Goal: Obtain resource: Obtain resource

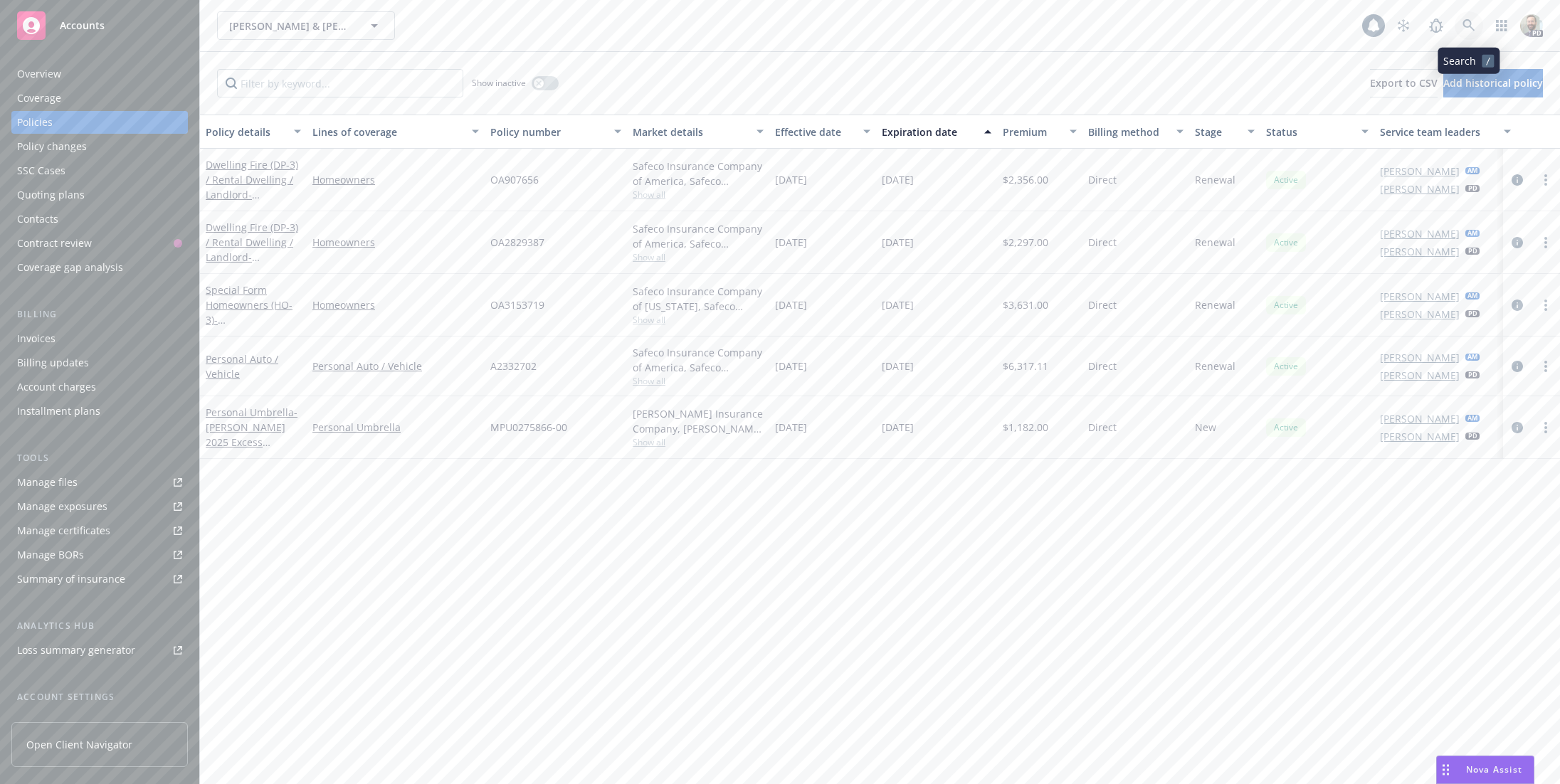
click at [1463, 23] on icon at bounding box center [1469, 25] width 12 height 12
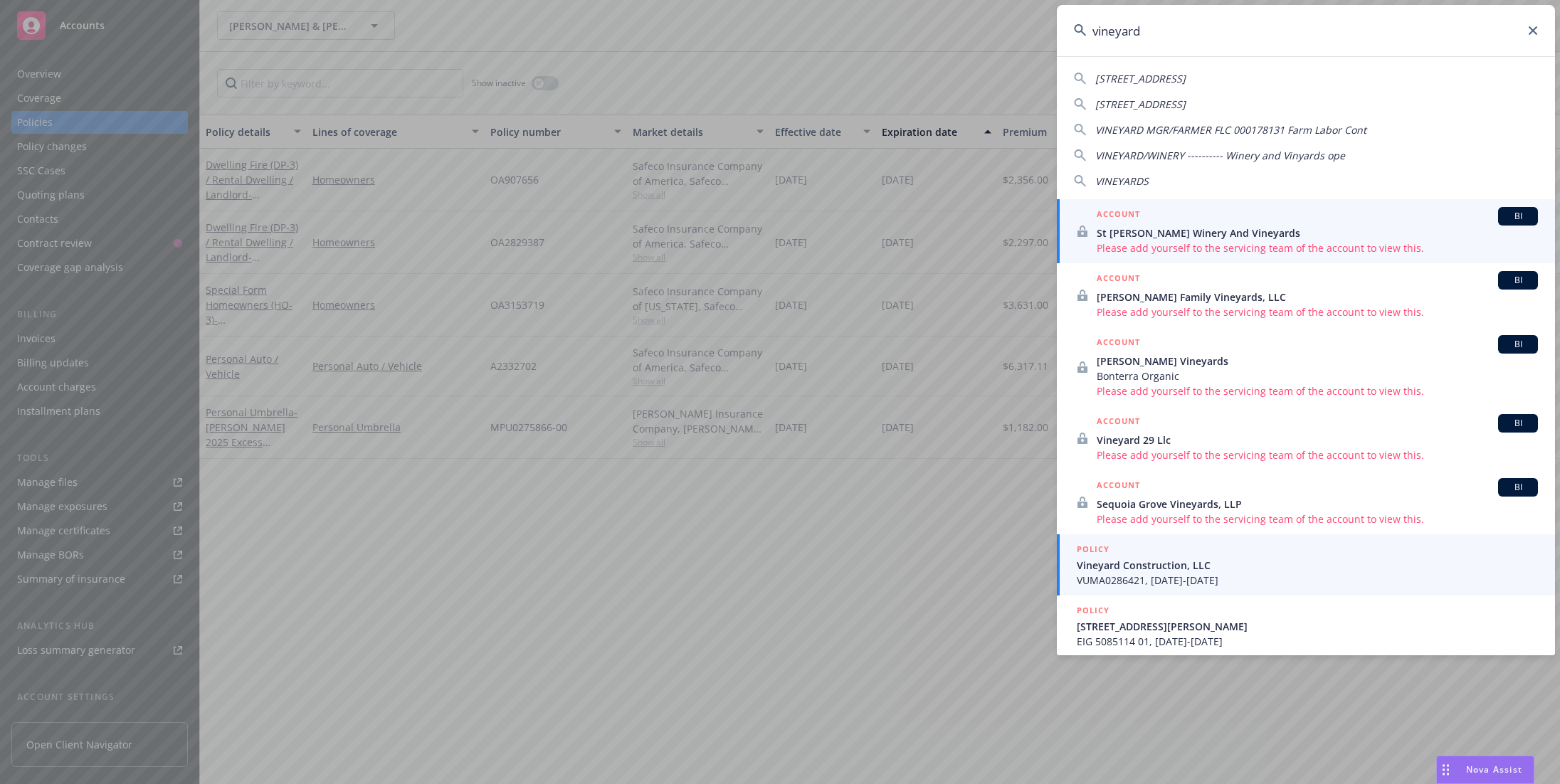
type input "vineyard"
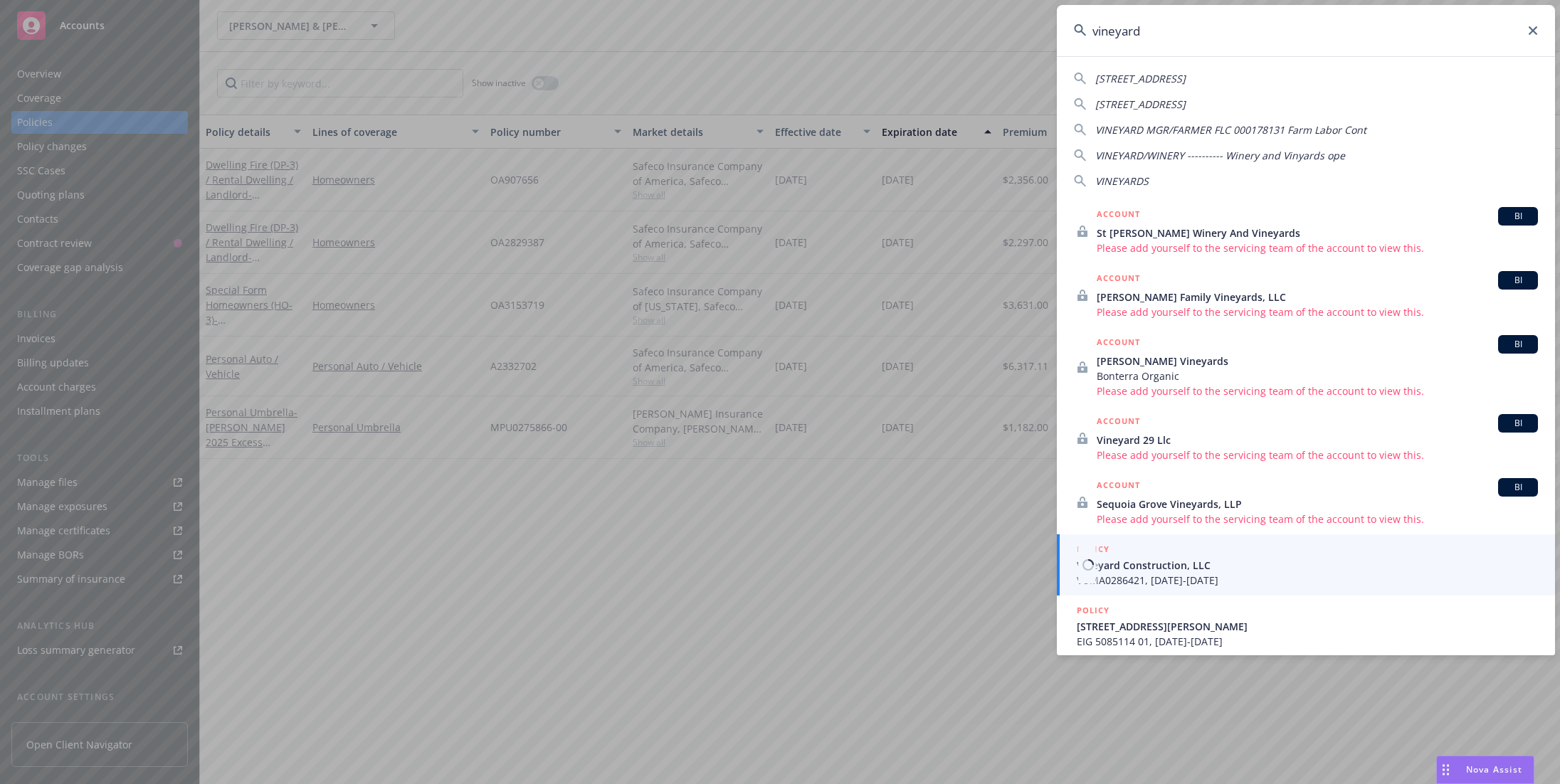
click at [1104, 567] on span "Vineyard Construction, LLC" at bounding box center [1307, 565] width 461 height 15
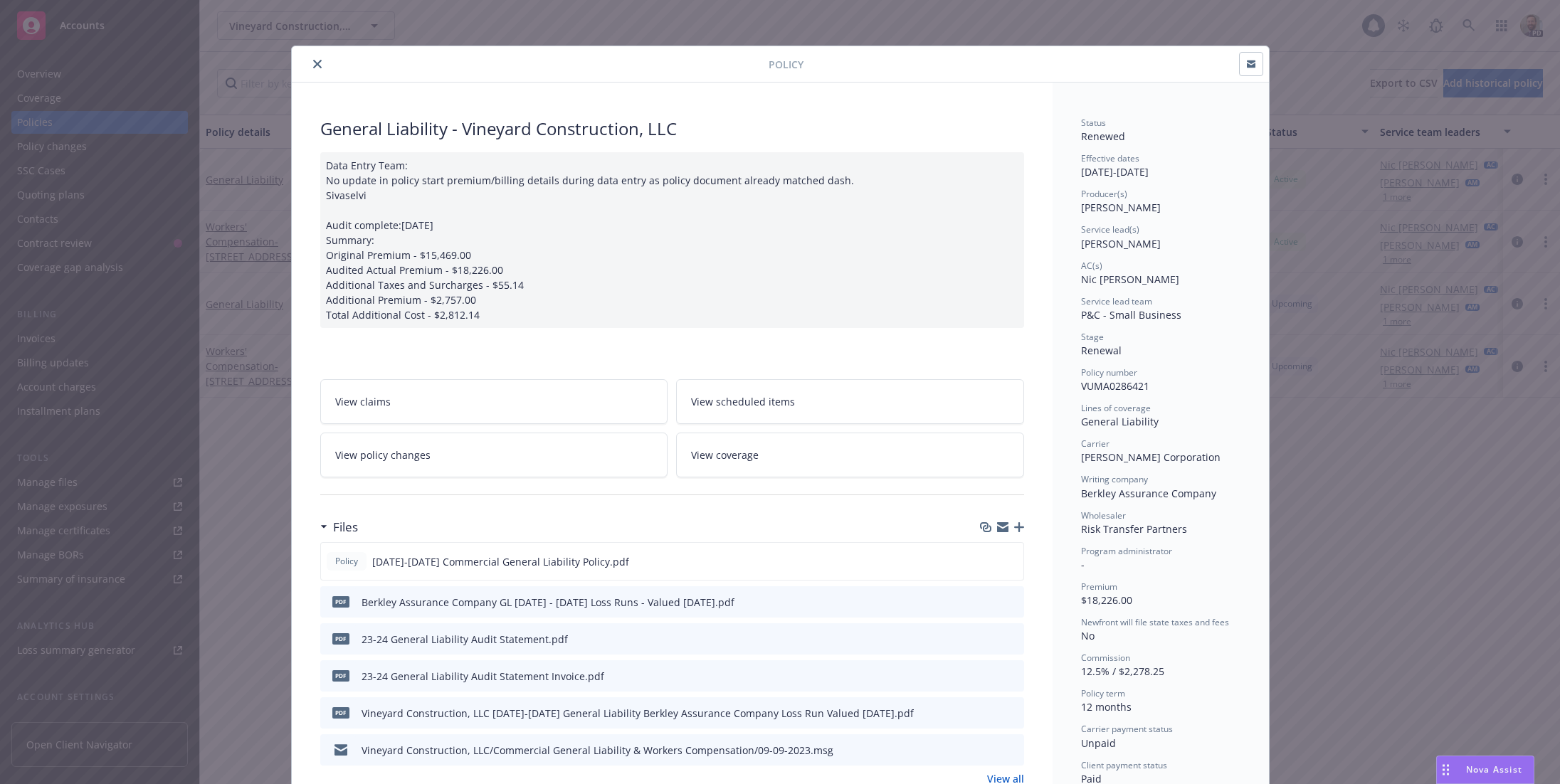
click at [313, 64] on icon "close" at bounding box center [317, 64] width 9 height 9
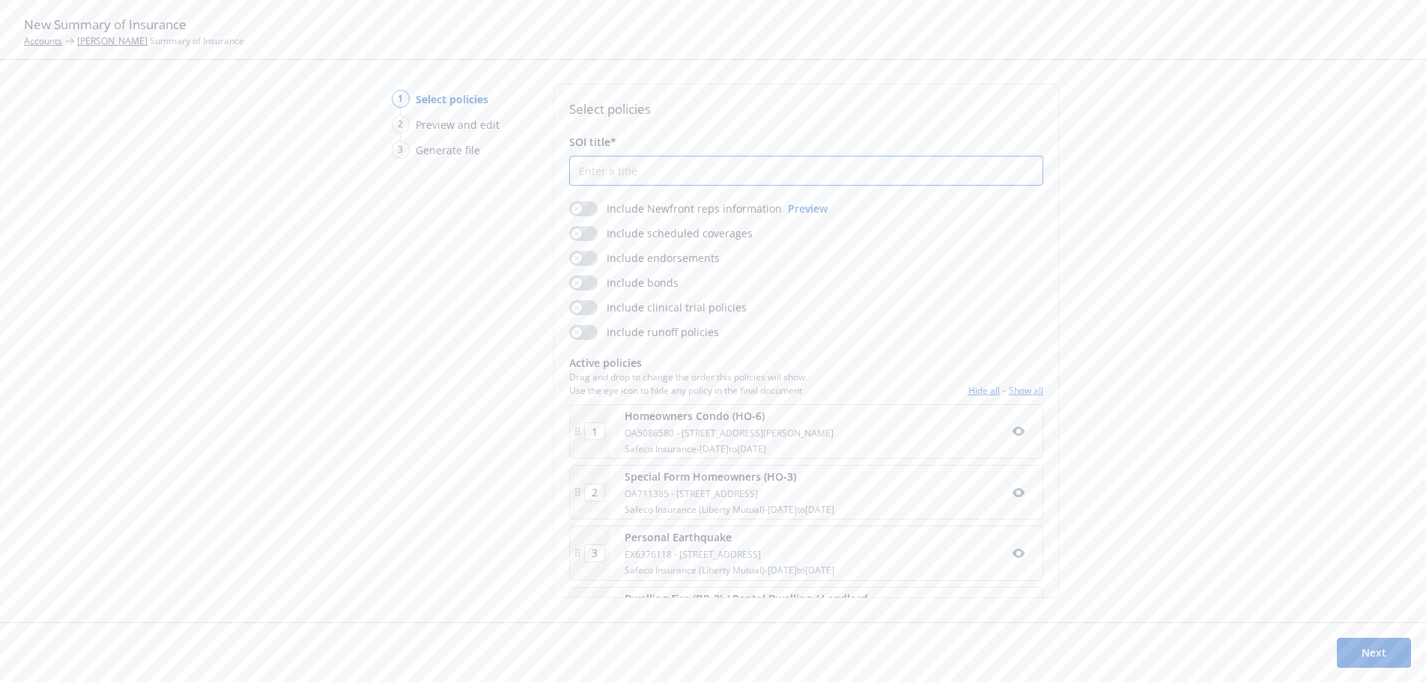
click at [598, 169] on input "SOI title*" at bounding box center [806, 170] width 472 height 28
type input "[PERSON_NAME] SOI [DATE]"
click at [1367, 650] on button "Next" at bounding box center [1374, 653] width 74 height 30
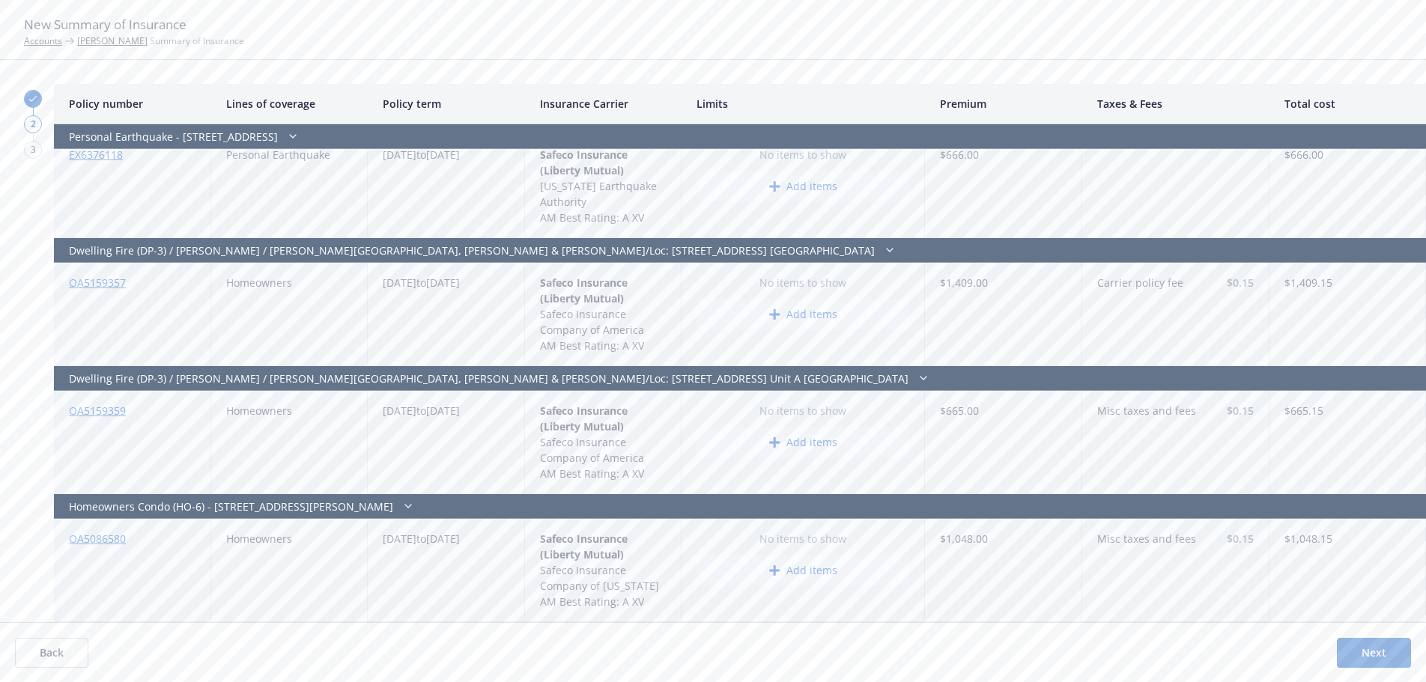
scroll to position [0, 0]
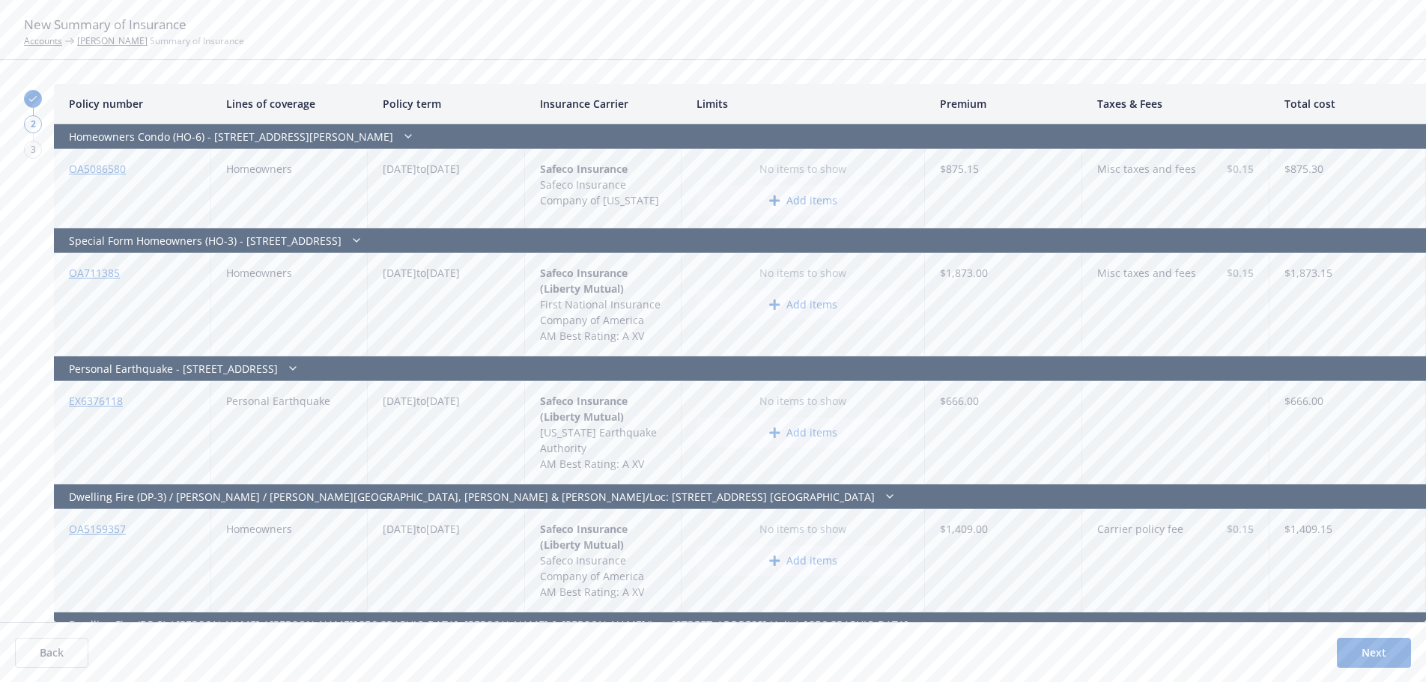
click at [1366, 651] on button "Next" at bounding box center [1374, 653] width 74 height 30
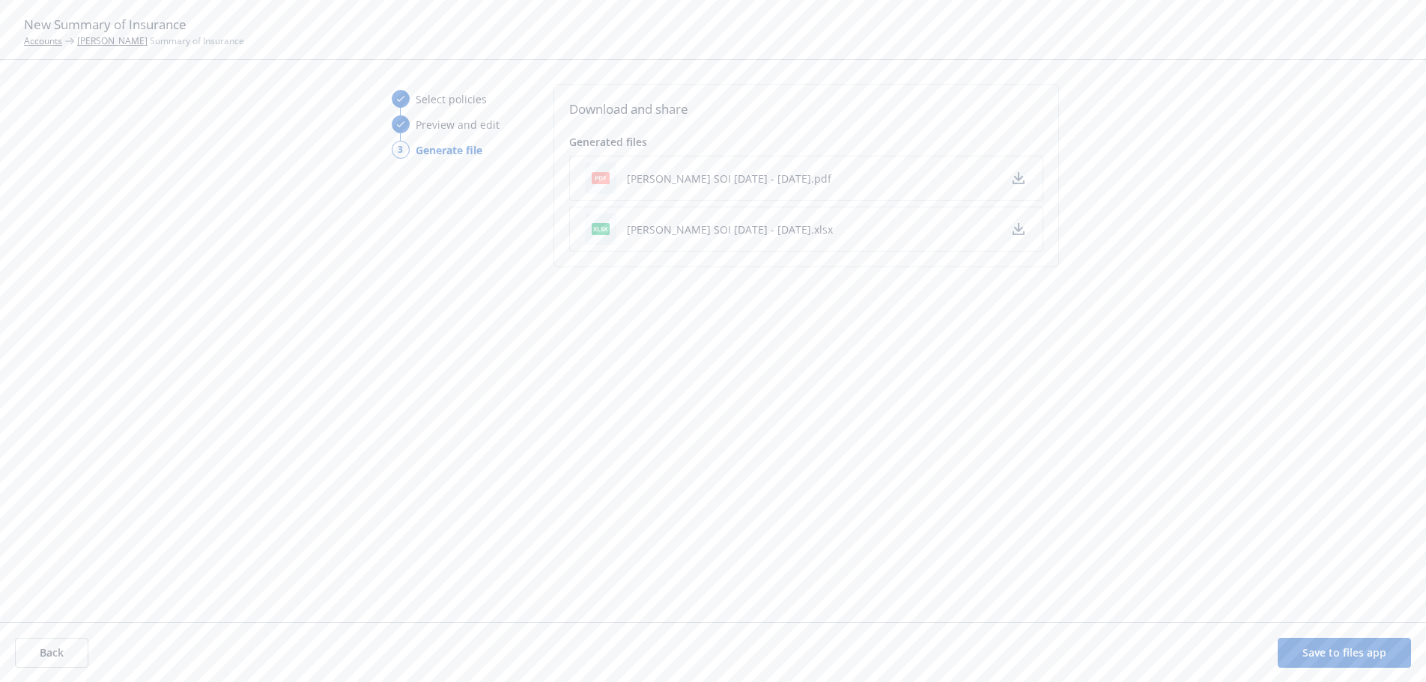
click at [1013, 176] on icon "button" at bounding box center [1018, 178] width 12 height 12
drag, startPoint x: 1324, startPoint y: 655, endPoint x: 1256, endPoint y: 628, distance: 72.6
click at [1324, 655] on button "Save to files app" at bounding box center [1343, 653] width 133 height 30
